Goal: Information Seeking & Learning: Learn about a topic

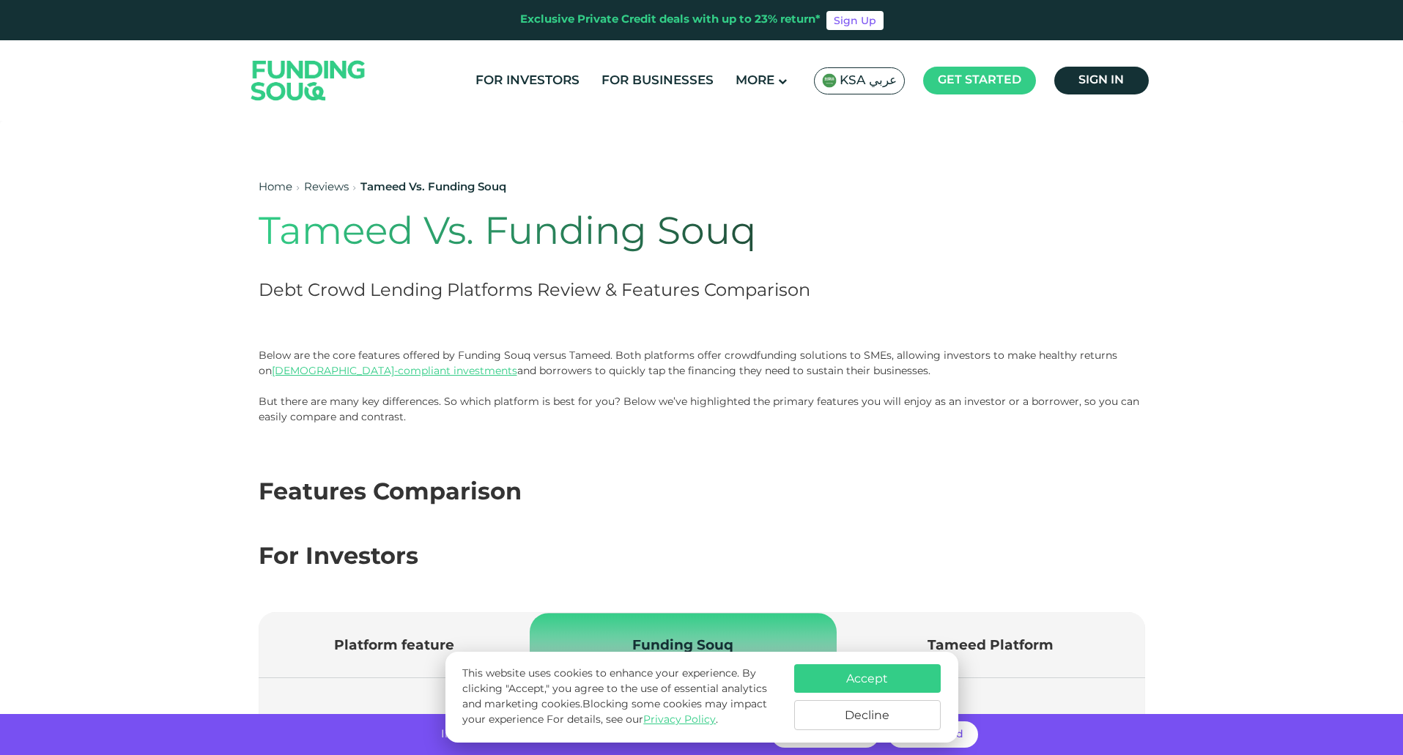
click at [309, 62] on img at bounding box center [309, 80] width 144 height 74
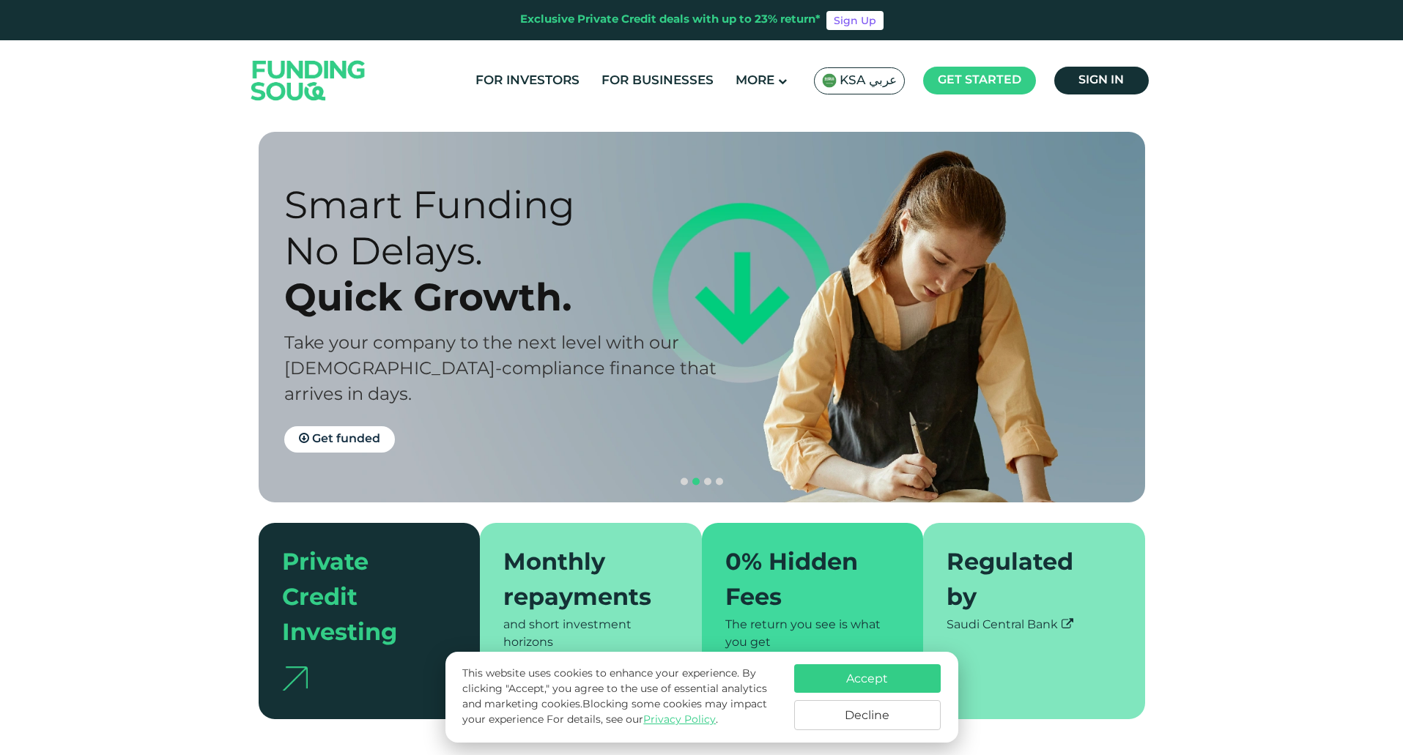
click at [815, 709] on button "Decline" at bounding box center [867, 715] width 147 height 30
